Goal: Task Accomplishment & Management: Use online tool/utility

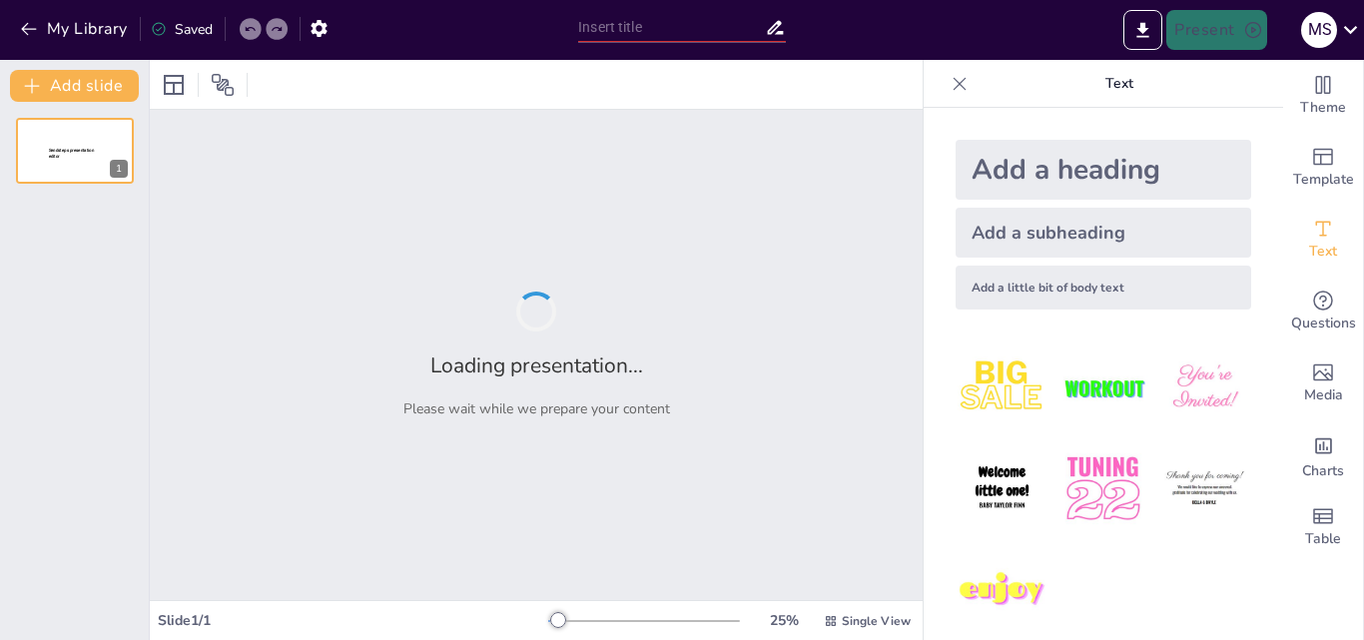
type input "Coraje y Vulnerabilidad: La Fuerza de Ser Auténtico"
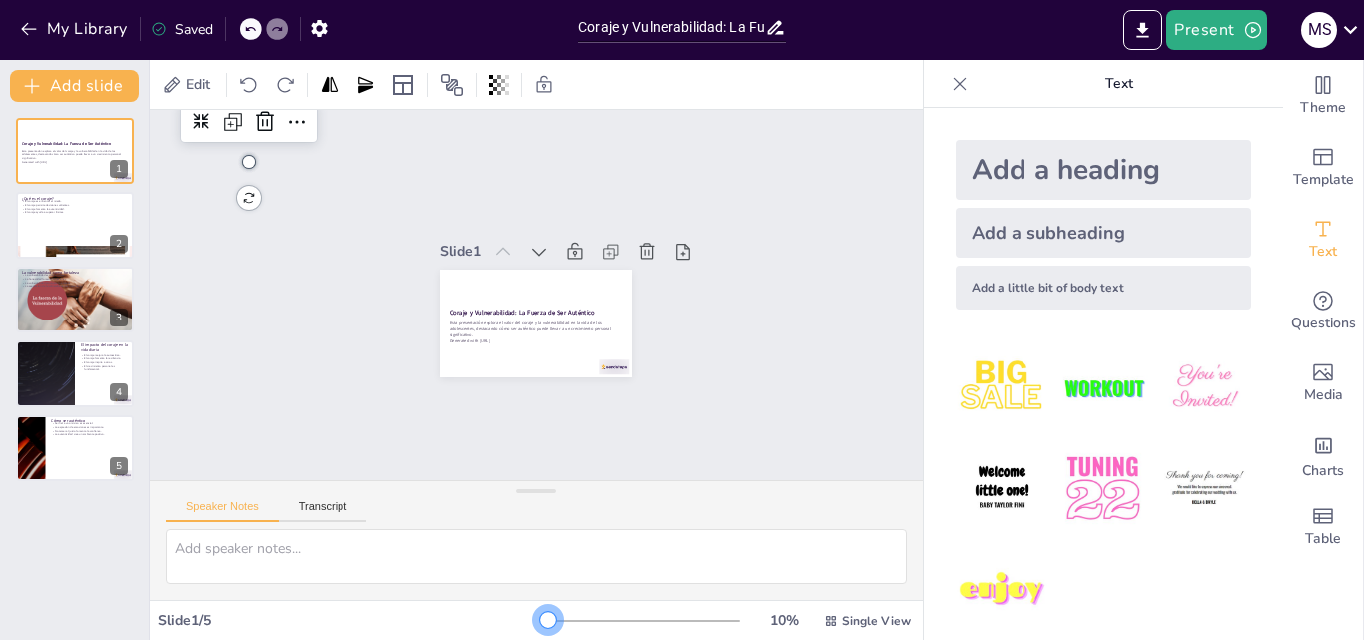
drag, startPoint x: 548, startPoint y: 611, endPoint x: 522, endPoint y: 617, distance: 26.6
click at [522, 617] on div "Slide 1 / 5 10 % Single View" at bounding box center [536, 621] width 773 height 32
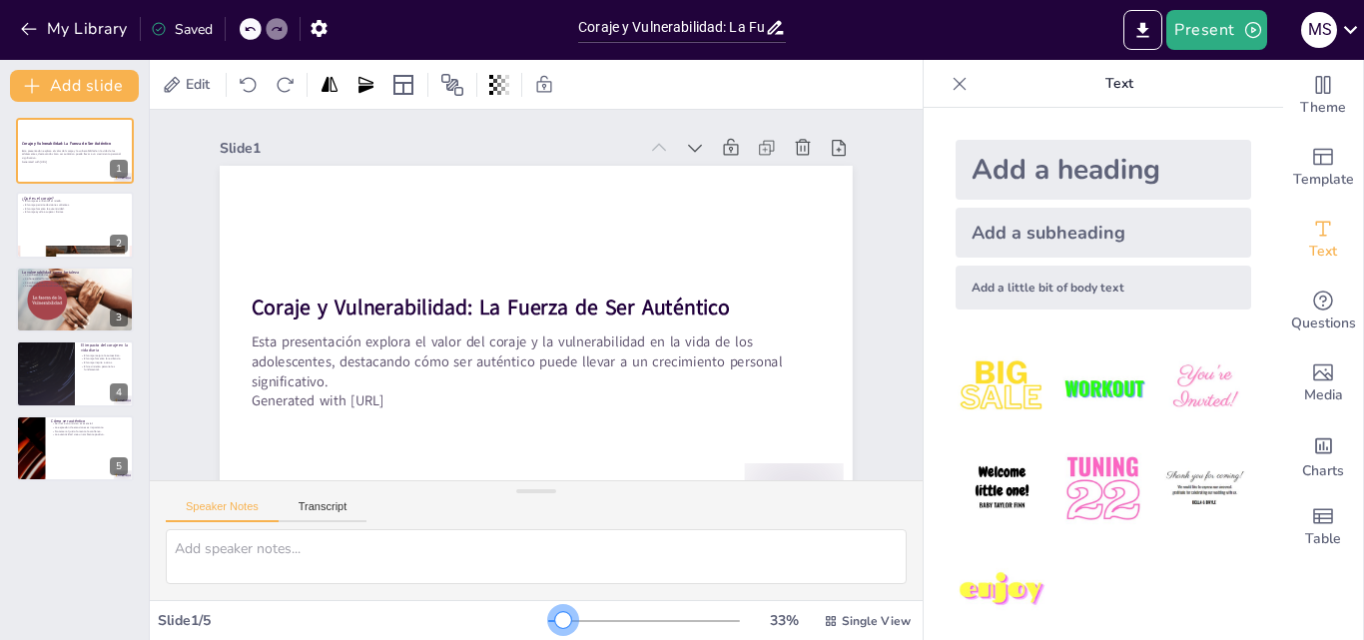
drag, startPoint x: 526, startPoint y: 615, endPoint x: 550, endPoint y: 621, distance: 24.7
click at [555, 621] on div at bounding box center [563, 620] width 16 height 16
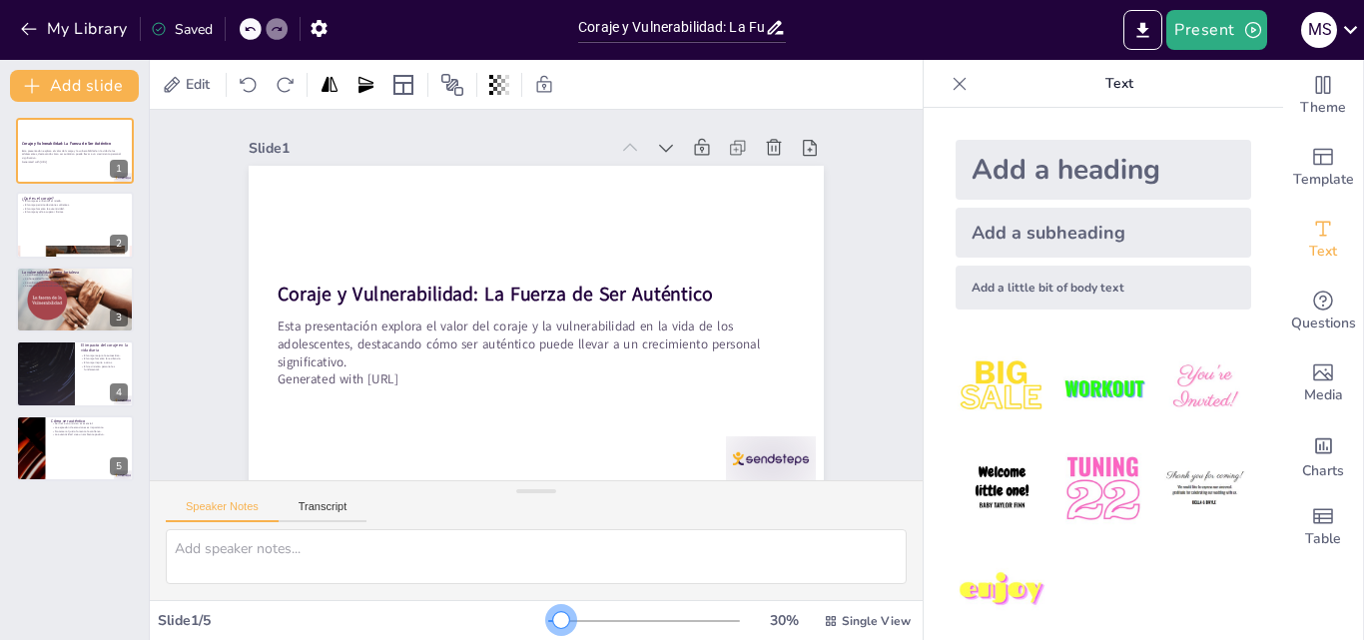
click at [553, 623] on div at bounding box center [561, 620] width 16 height 16
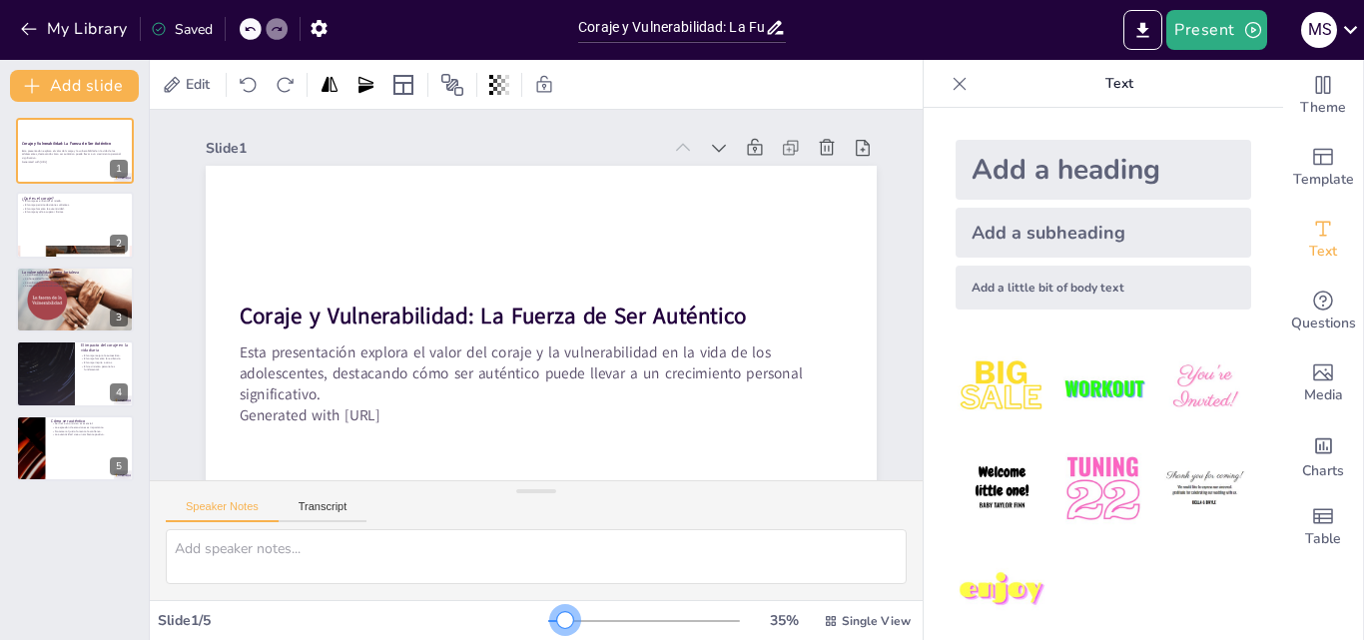
click at [557, 625] on div at bounding box center [565, 620] width 16 height 16
click at [967, 486] on img at bounding box center [1002, 488] width 93 height 93
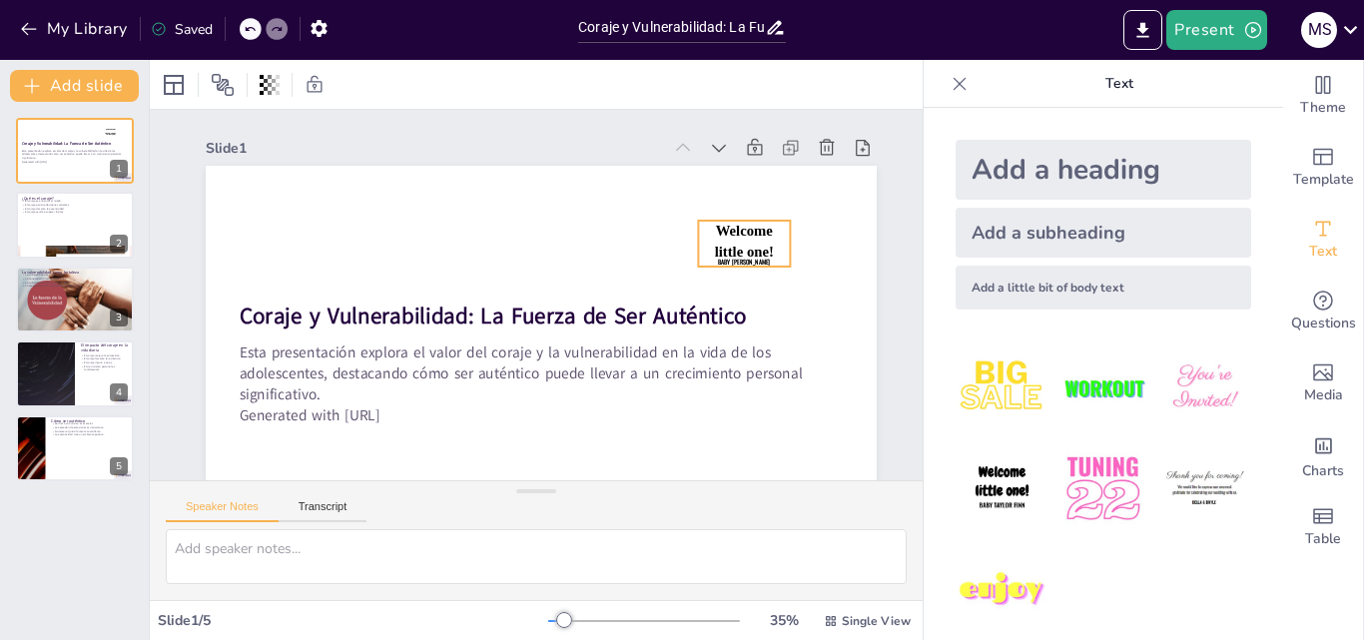
drag, startPoint x: 470, startPoint y: 338, endPoint x: 731, endPoint y: 247, distance: 276.1
click at [731, 247] on span "Welcome little one!" at bounding box center [744, 241] width 59 height 37
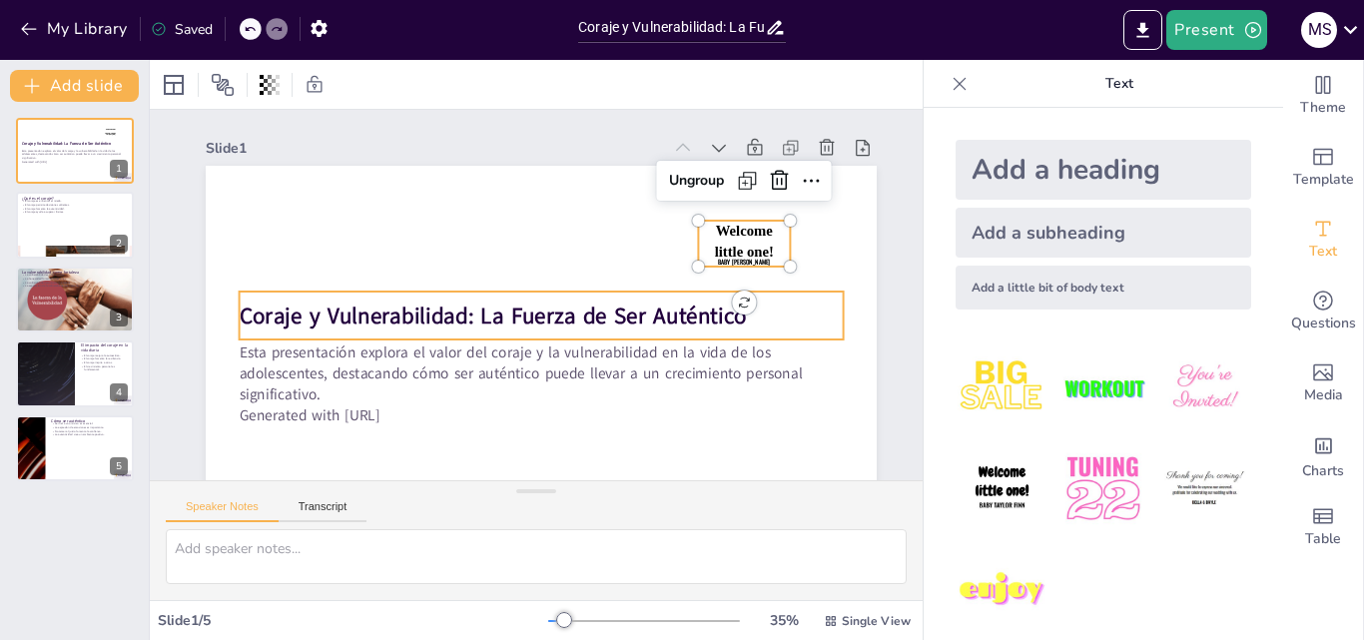
click at [785, 298] on div "Coraje y Vulnerabilidad: La Fuerza de Ser Auténtico" at bounding box center [542, 316] width 604 height 48
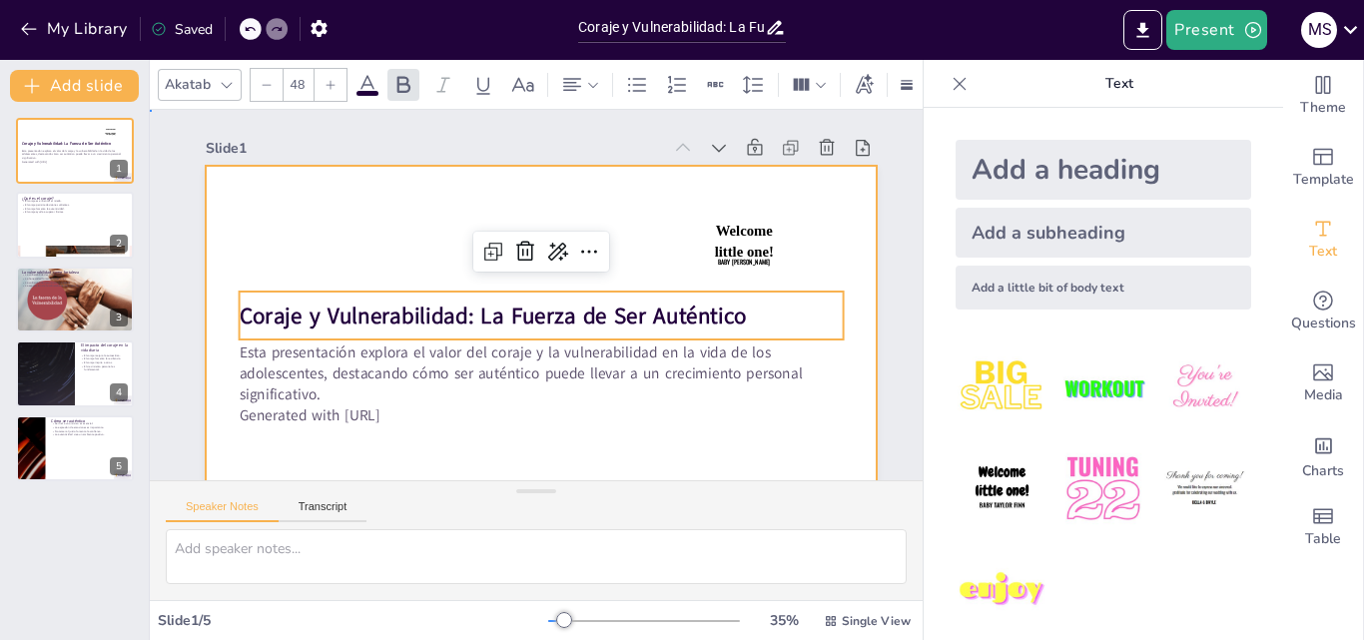
click at [794, 231] on div at bounding box center [541, 355] width 671 height 378
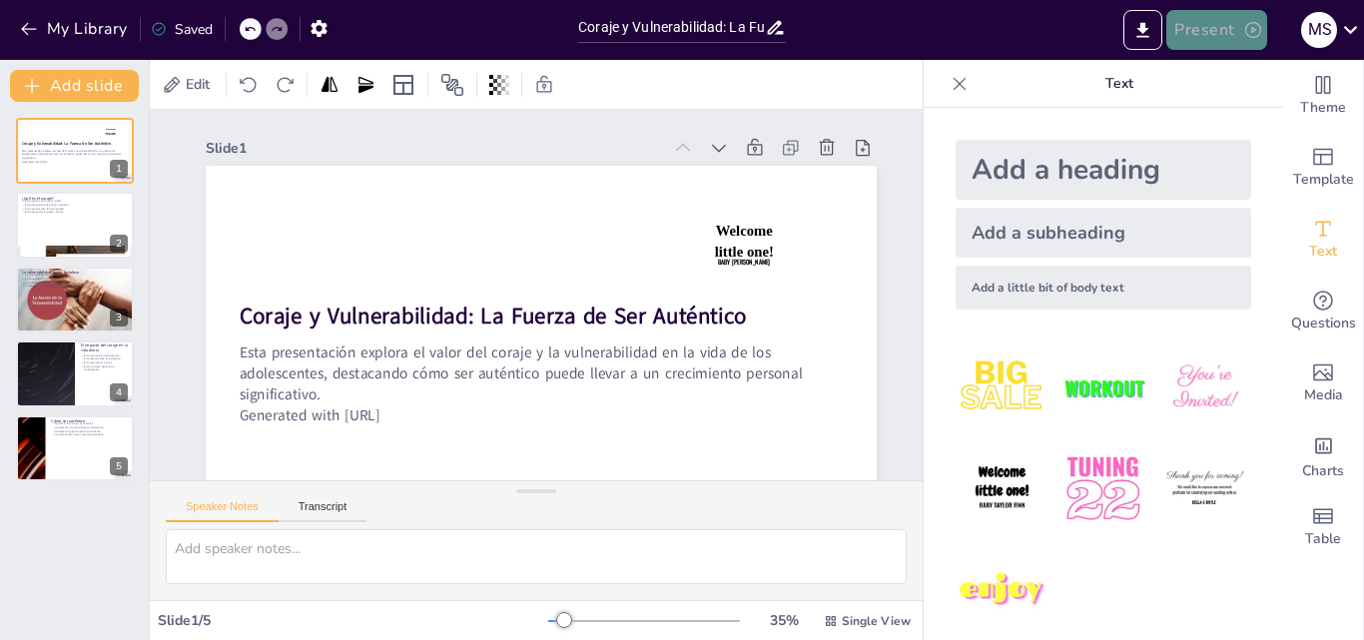
click at [1205, 23] on button "Present" at bounding box center [1216, 30] width 100 height 40
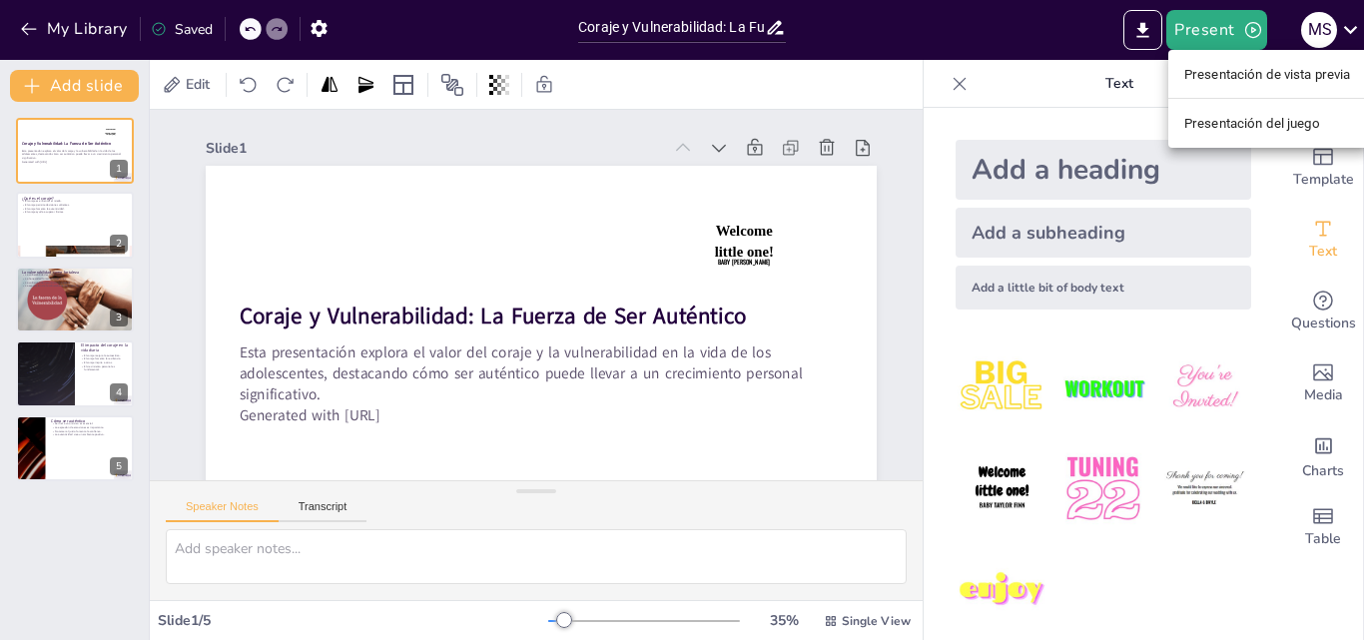
click at [810, 170] on div at bounding box center [682, 320] width 1364 height 640
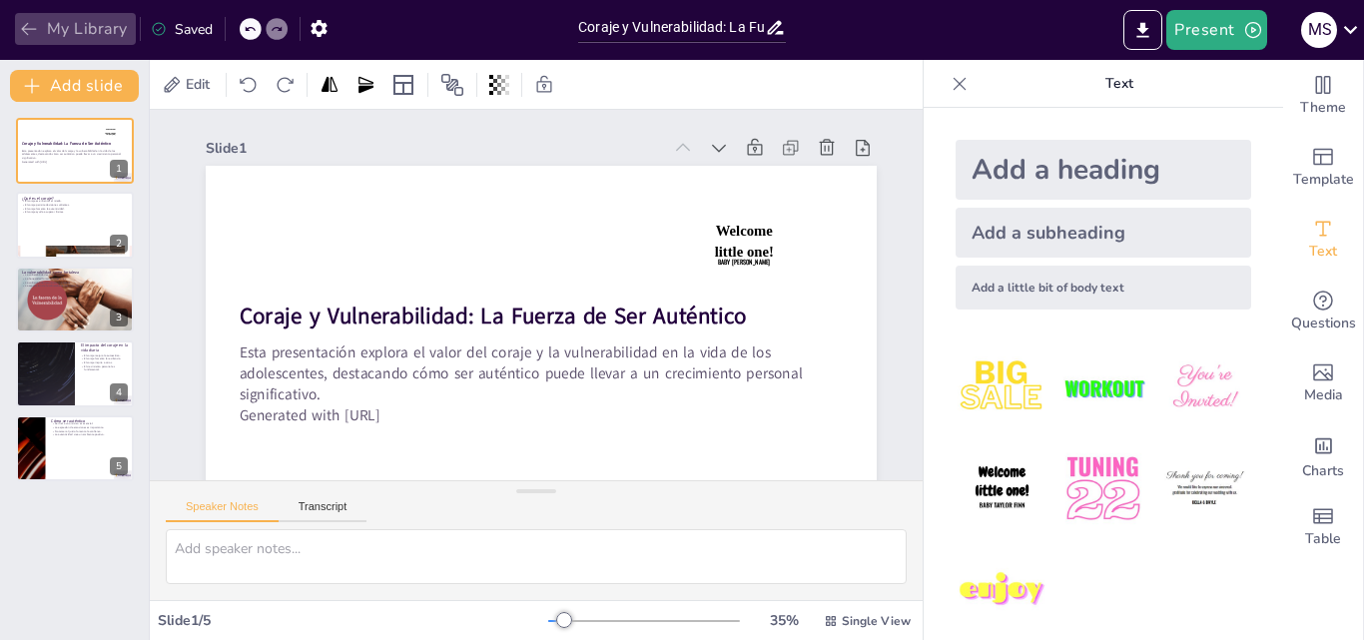
click at [54, 29] on button "My Library" at bounding box center [75, 29] width 121 height 32
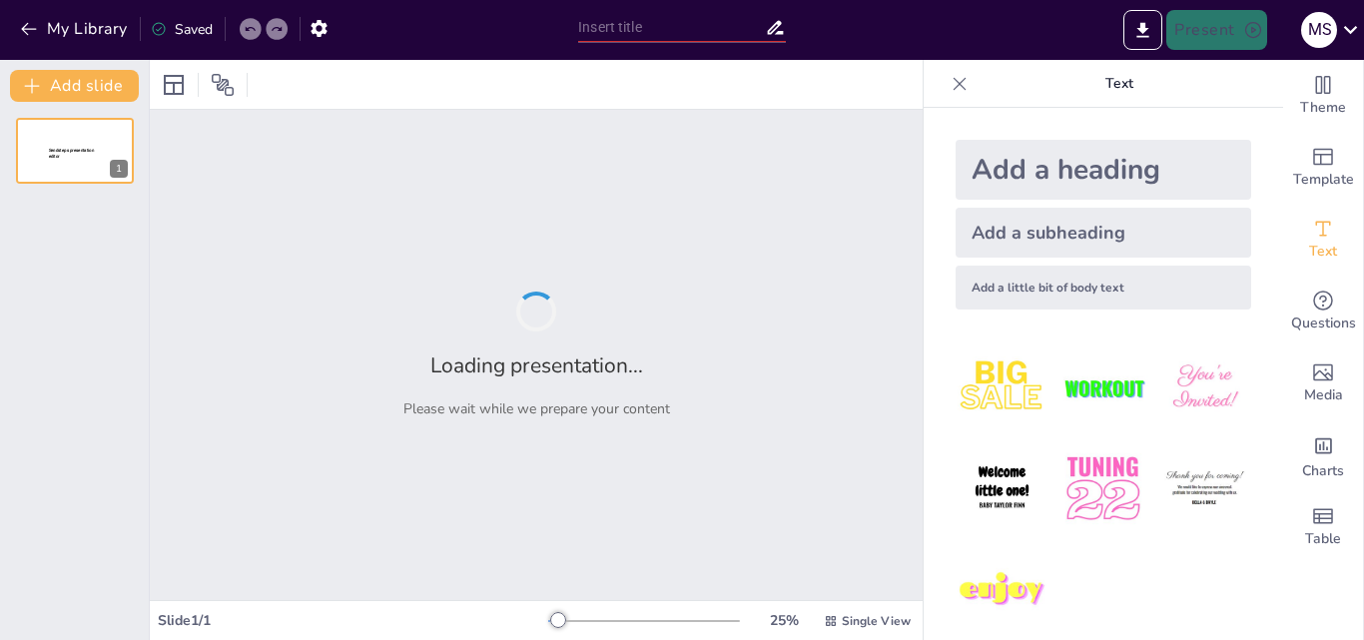
type input "La Influencia de los Hermanos en la Vida Familiar"
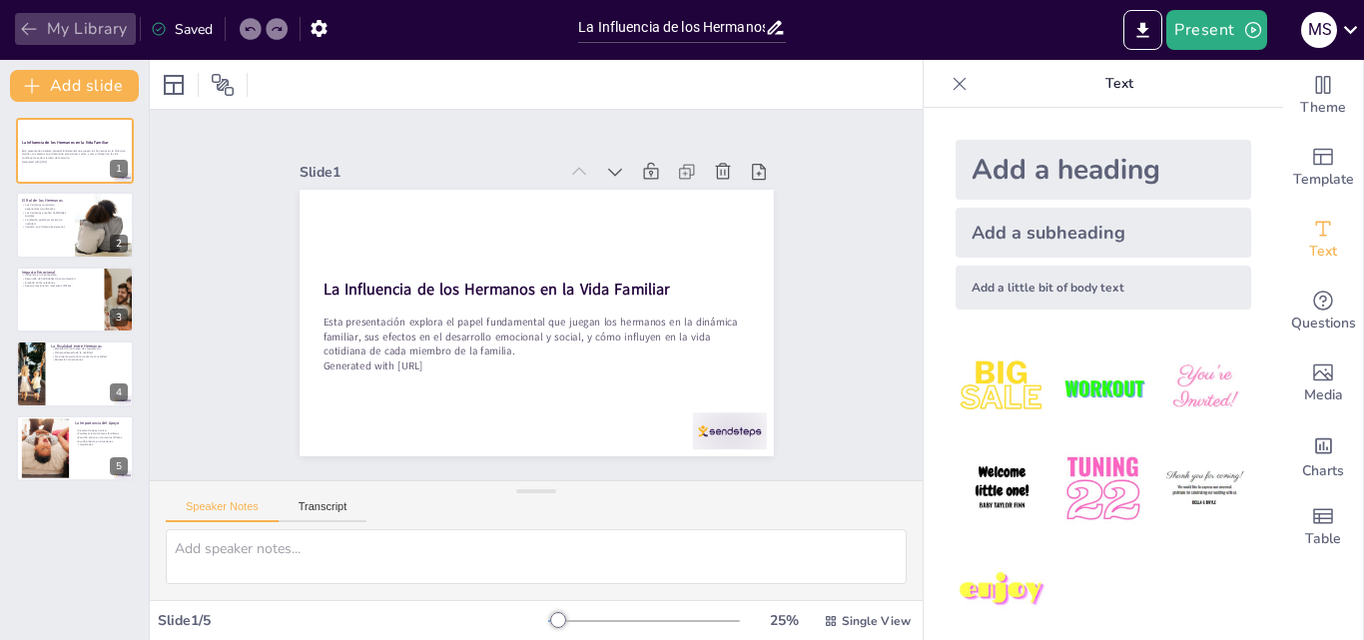
click at [77, 26] on button "My Library" at bounding box center [75, 29] width 121 height 32
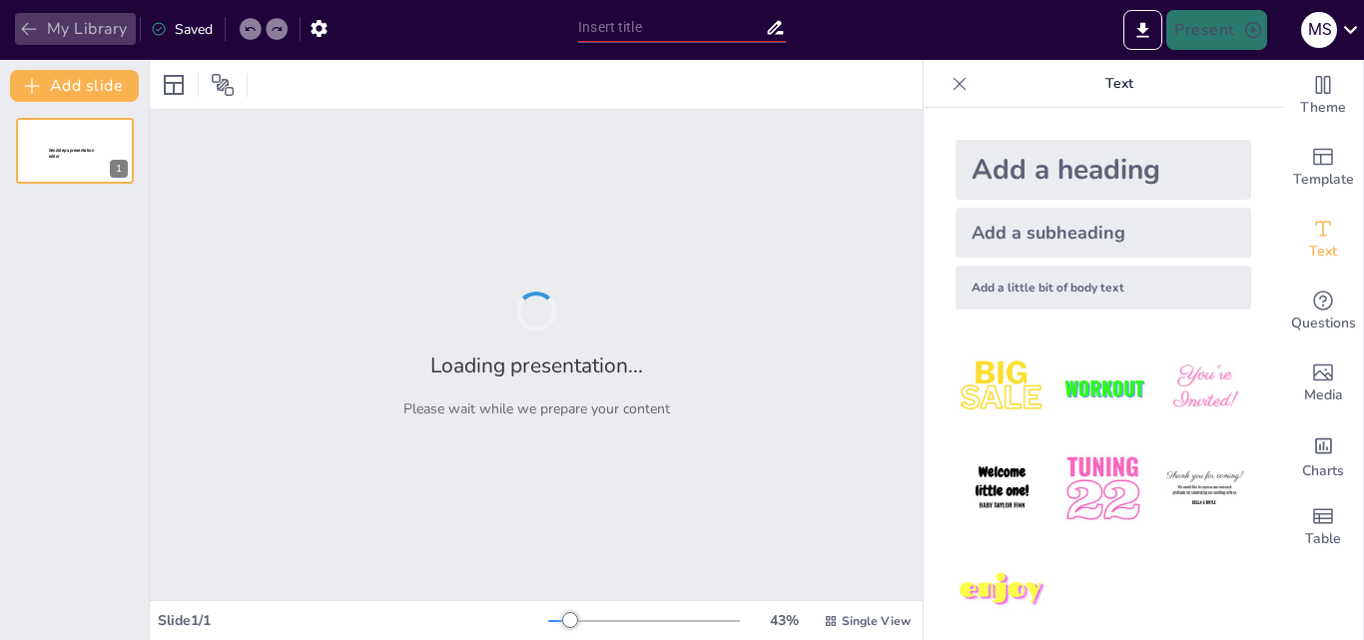
click at [94, 29] on button "My Library" at bounding box center [75, 29] width 121 height 32
